Goal: Task Accomplishment & Management: Use online tool/utility

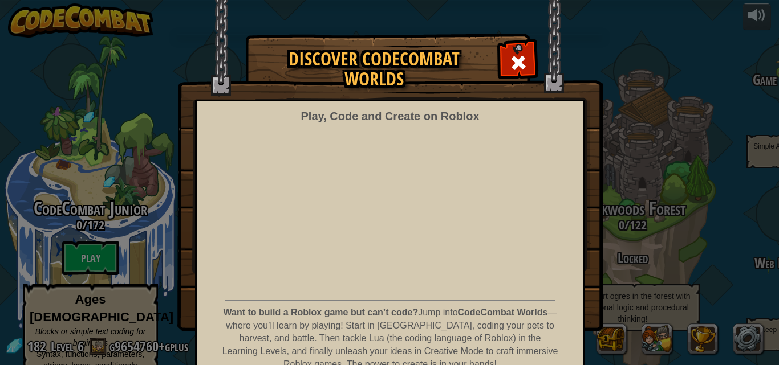
click at [512, 56] on span at bounding box center [518, 63] width 18 height 18
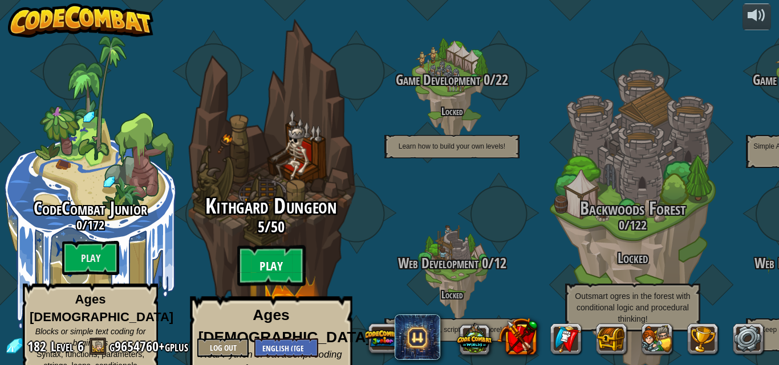
click at [259, 246] on btn "Play" at bounding box center [271, 266] width 68 height 41
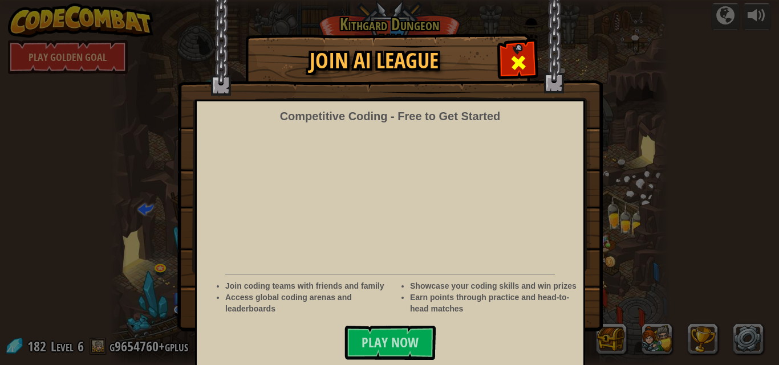
click at [513, 59] on span at bounding box center [518, 63] width 18 height 18
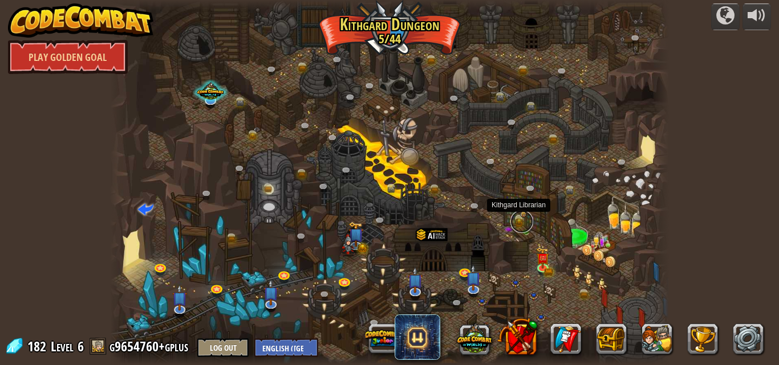
click at [517, 219] on link at bounding box center [521, 221] width 23 height 23
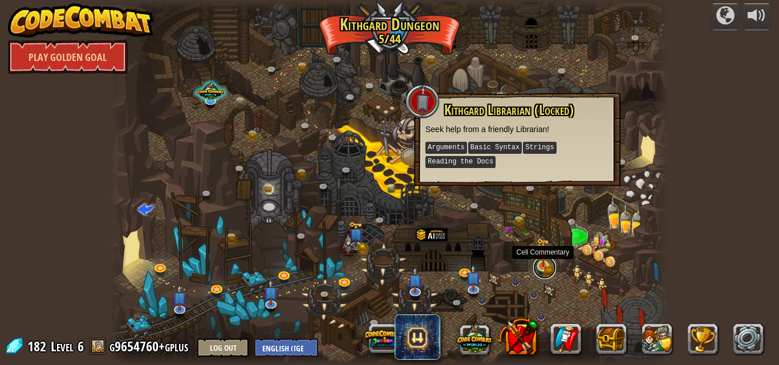
click at [546, 272] on link at bounding box center [544, 268] width 23 height 23
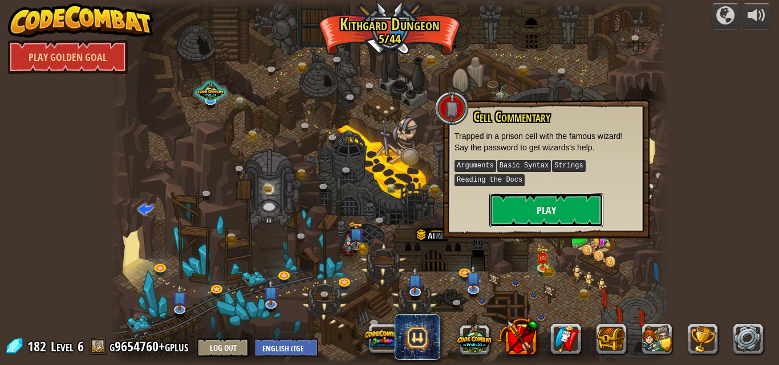
click at [505, 194] on button "Play" at bounding box center [546, 210] width 114 height 34
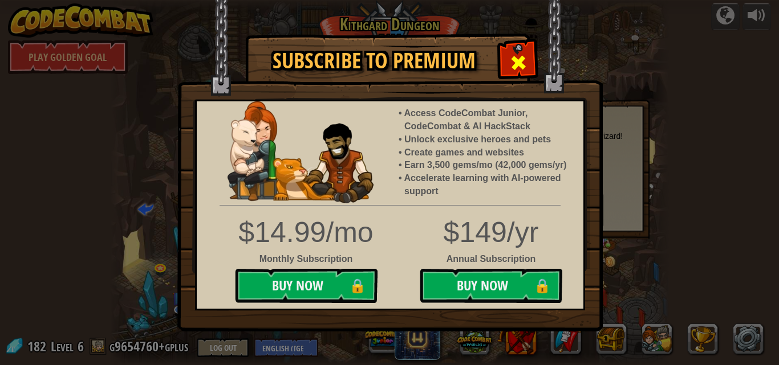
click at [506, 66] on div at bounding box center [518, 61] width 36 height 36
